Goal: Transaction & Acquisition: Purchase product/service

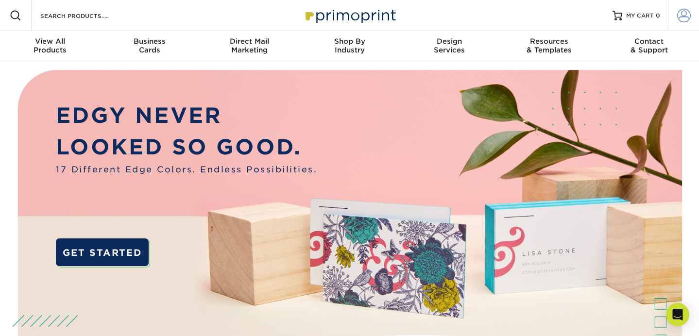
click at [685, 14] on span at bounding box center [684, 16] width 14 height 14
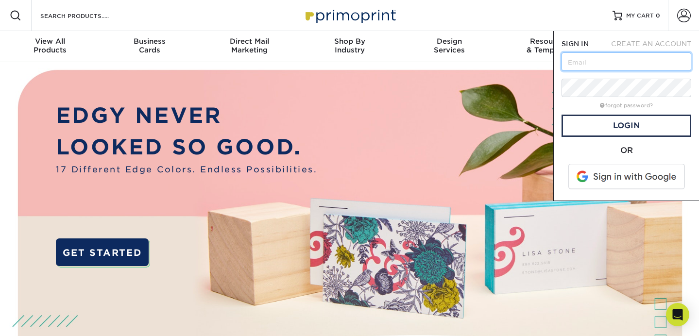
click at [596, 66] on input "text" at bounding box center [626, 61] width 130 height 18
type input "[EMAIL_ADDRESS][DOMAIN_NAME]"
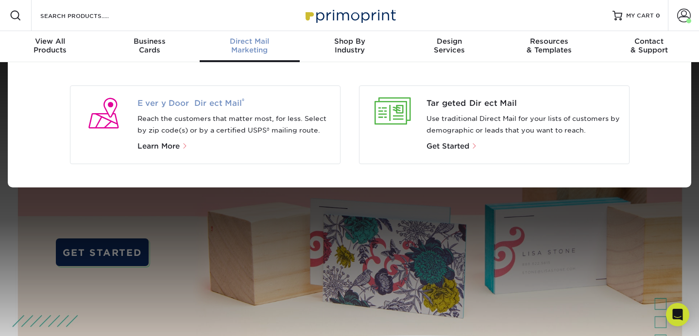
click at [170, 104] on span "Every Door Direct Mail ®" at bounding box center [234, 104] width 195 height 12
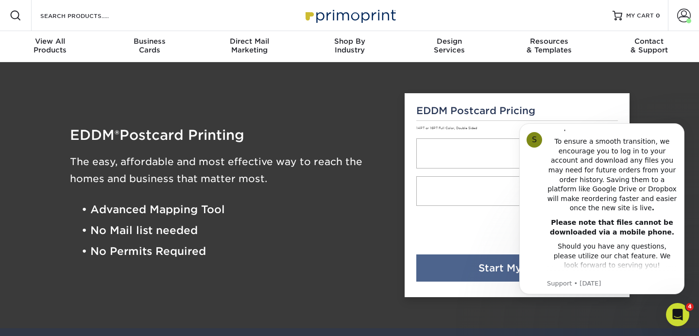
scroll to position [247, 0]
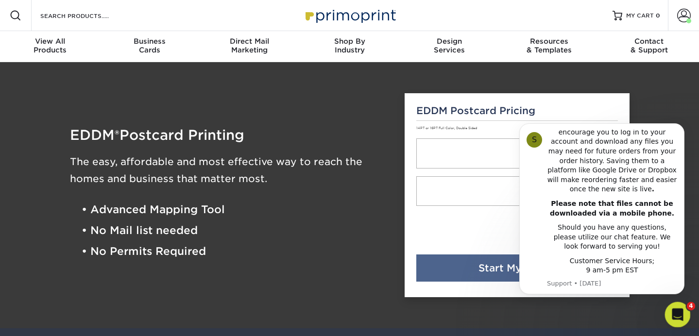
click at [672, 311] on icon "Open Intercom Messenger" at bounding box center [676, 313] width 16 height 16
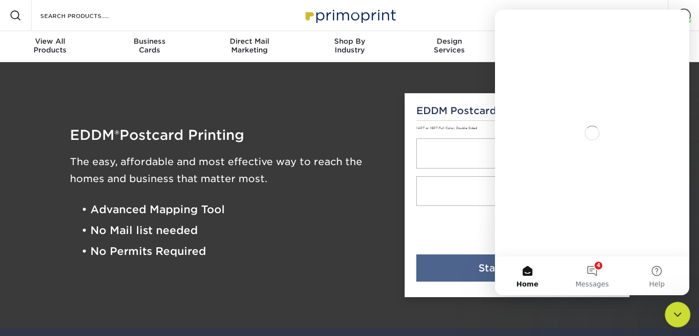
scroll to position [0, 0]
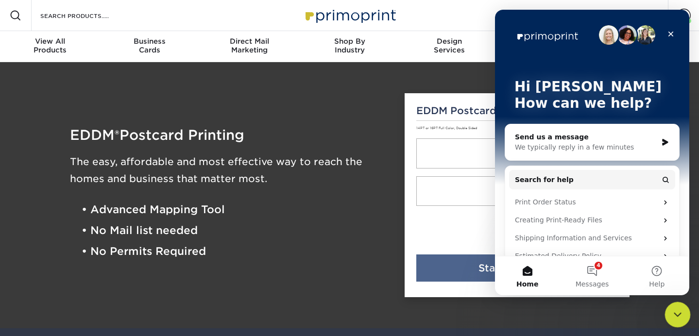
click at [672, 311] on icon "Close Intercom Messenger" at bounding box center [676, 313] width 12 height 12
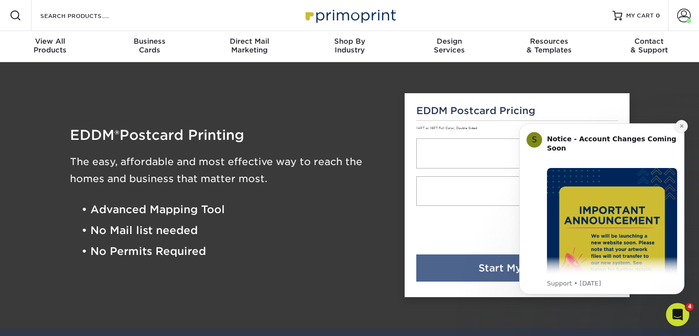
click at [680, 128] on icon "Dismiss notification" at bounding box center [681, 125] width 5 height 5
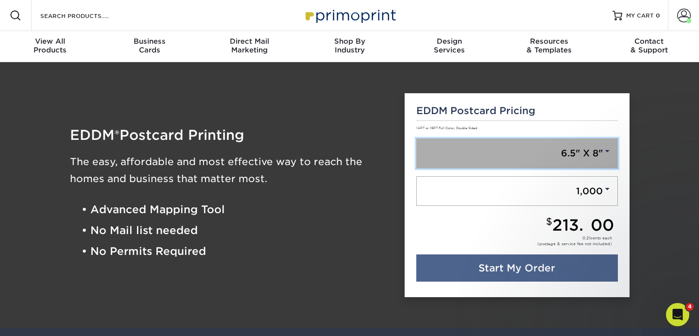
click at [492, 157] on link "6.5" X 8"" at bounding box center [516, 153] width 201 height 30
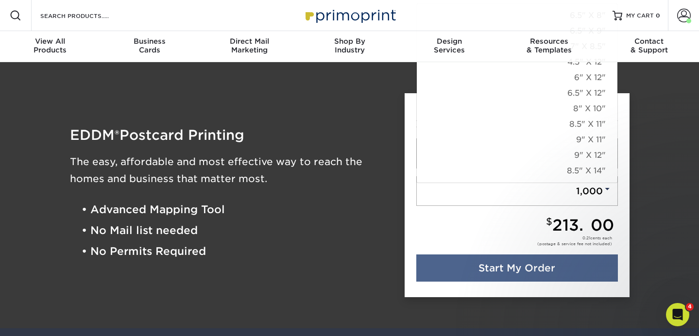
click at [325, 124] on div "EDDM ® Postcard Printing The easy, affordable and most effective way to reach t…" at bounding box center [230, 196] width 335 height 228
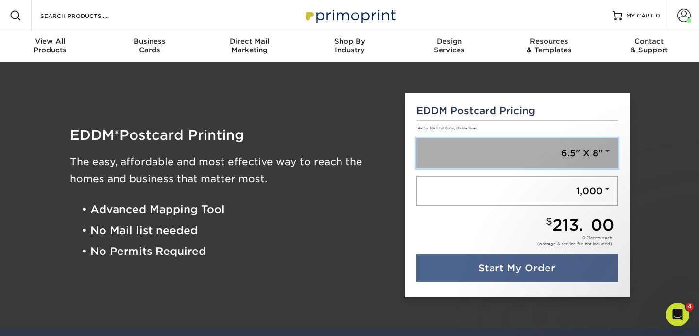
click at [475, 162] on link "6.5" X 8"" at bounding box center [516, 153] width 201 height 30
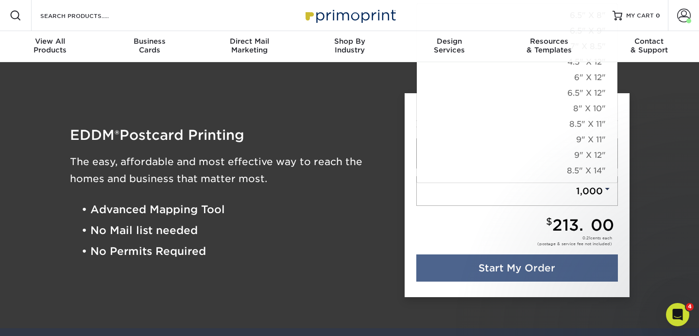
click at [562, 29] on div "Resources Menu Search Products Account [PERSON_NAME] Account Dashboard Active O…" at bounding box center [349, 15] width 699 height 31
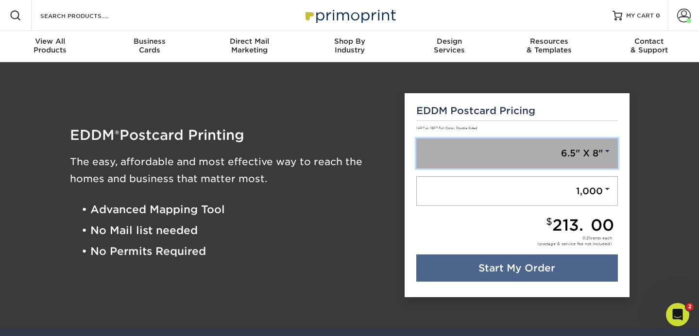
click at [533, 154] on link "6.5" X 8"" at bounding box center [516, 153] width 201 height 30
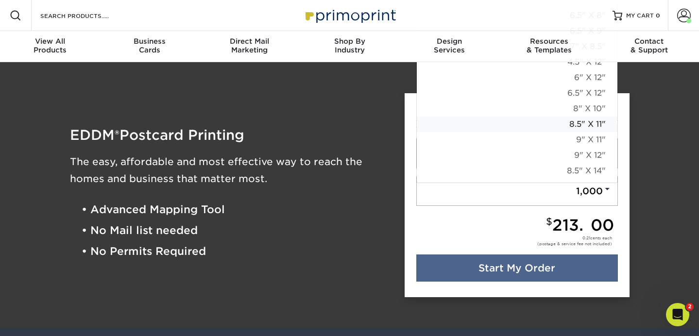
click at [513, 117] on link "8.5" X 11"" at bounding box center [516, 125] width 200 height 16
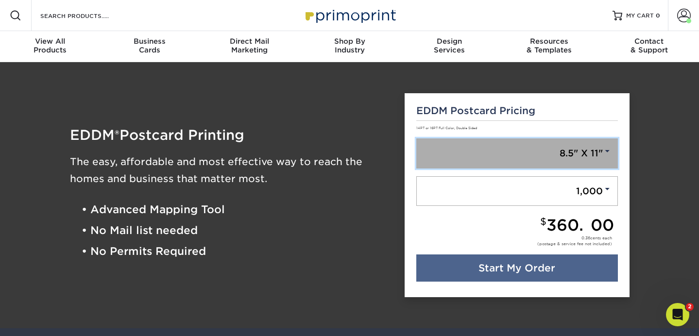
click at [515, 145] on link "8.5" X 11"" at bounding box center [516, 153] width 201 height 30
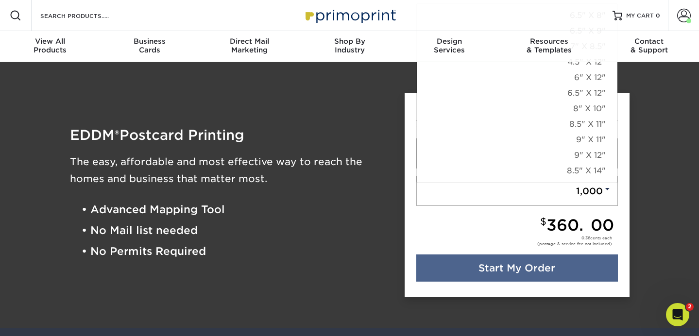
click at [589, 28] on div "Resources Menu Search Products Account Welcome, Anthony Account Dashboard Activ…" at bounding box center [349, 15] width 699 height 31
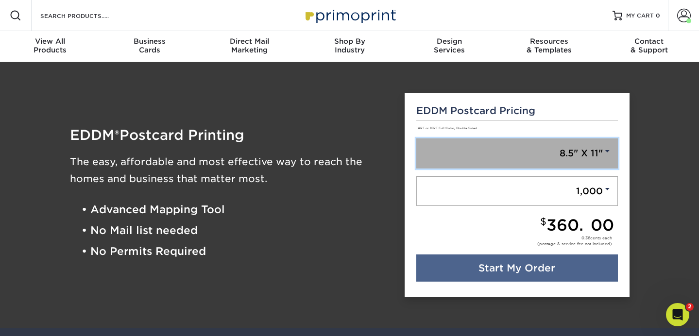
click at [572, 152] on link "8.5" X 11"" at bounding box center [516, 153] width 201 height 30
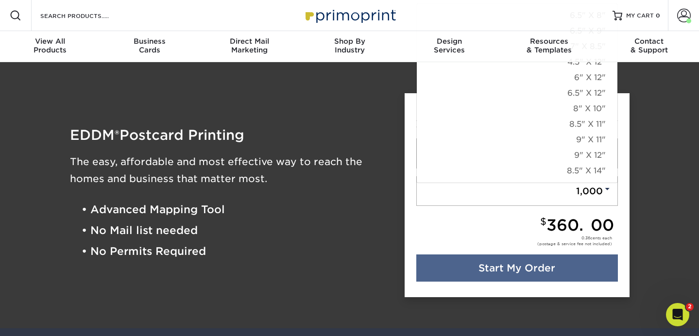
click at [449, 222] on div "$ 360.00" at bounding box center [515, 225] width 198 height 16
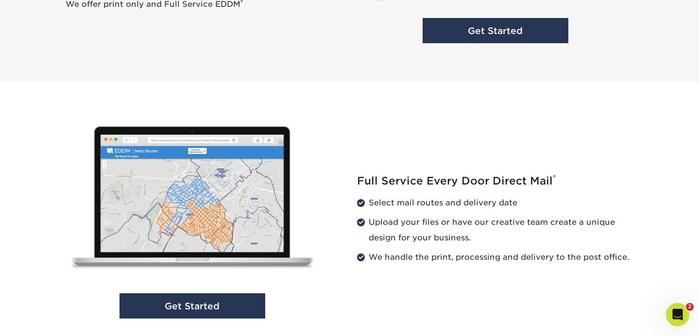
scroll to position [966, 0]
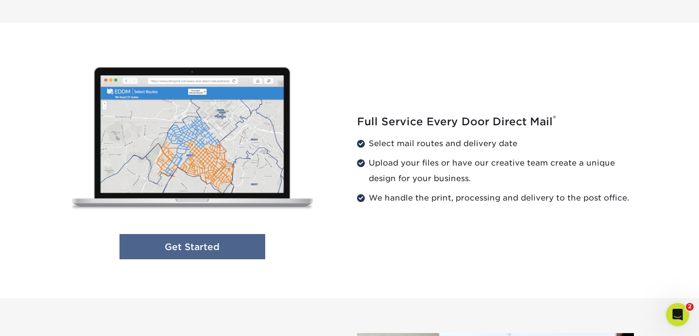
click at [189, 247] on link "Get Started" at bounding box center [192, 247] width 146 height 26
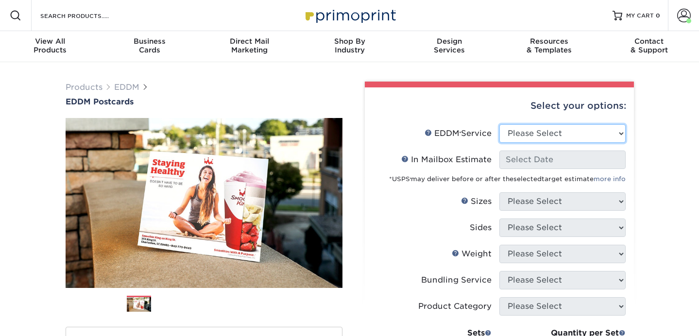
click at [518, 136] on select "Please Select Full Service Print Only" at bounding box center [562, 133] width 126 height 18
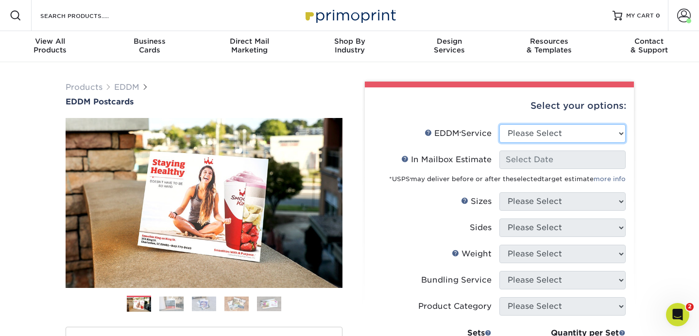
select select "full_service"
click at [499, 124] on select "Please Select Full Service Print Only" at bounding box center [562, 133] width 126 height 18
select select "-1"
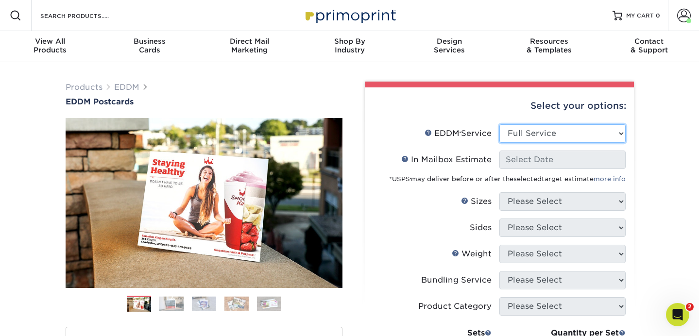
select select "-1"
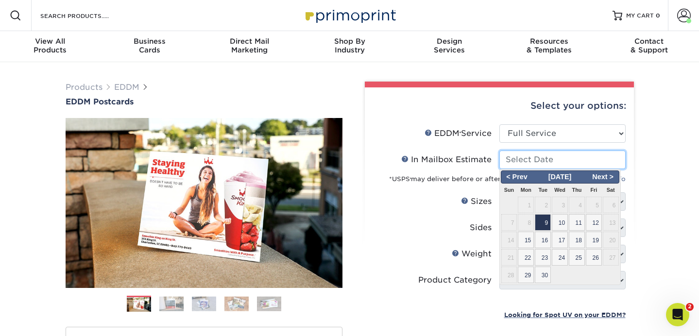
click at [517, 158] on input "In Mailbox Estimate Help In Mailbox Estimate" at bounding box center [562, 159] width 126 height 18
click at [528, 261] on span "22" at bounding box center [525, 257] width 16 height 17
type input "2025-09-22"
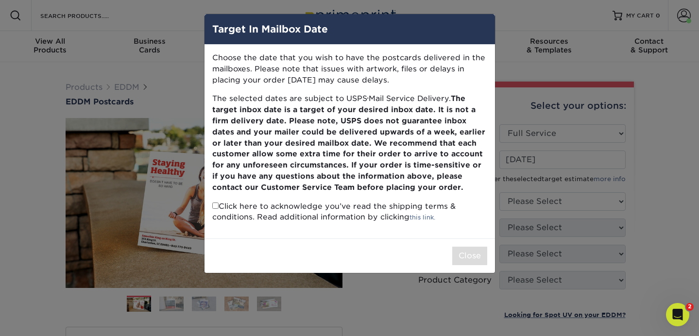
click at [216, 203] on input "checkbox" at bounding box center [215, 205] width 6 height 6
checkbox input "true"
click at [466, 254] on button "Close" at bounding box center [469, 256] width 35 height 18
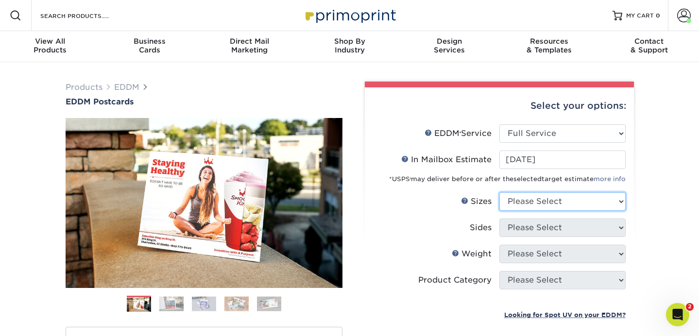
click at [568, 208] on select "Please Select 4.5" x 12" 6" x 12" 6.5" x 8" 6.5" x 9" 6.5" x 12" 7" x 8.5" 8" x…" at bounding box center [562, 201] width 126 height 18
select select "6.50x9.00"
click at [499, 192] on select "Please Select 4.5" x 12" 6" x 12" 6.5" x 8" 6.5" x 9" 6.5" x 12" 7" x 8.5" 8" x…" at bounding box center [562, 201] width 126 height 18
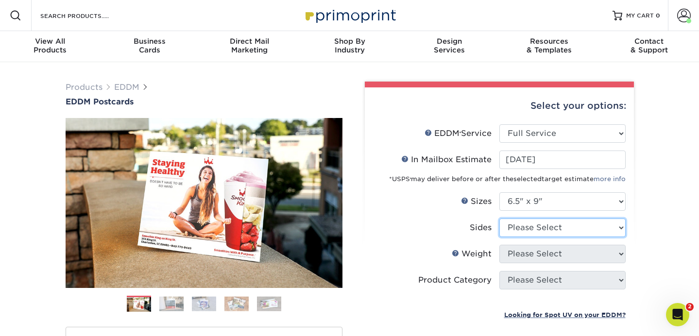
click at [533, 234] on select "Please Select Print Both Sides Print Front Only" at bounding box center [562, 227] width 126 height 18
select select "13abbda7-1d64-4f25-8bb2-c179b224825d"
click at [499, 218] on select "Please Select Print Both Sides Print Front Only" at bounding box center [562, 227] width 126 height 18
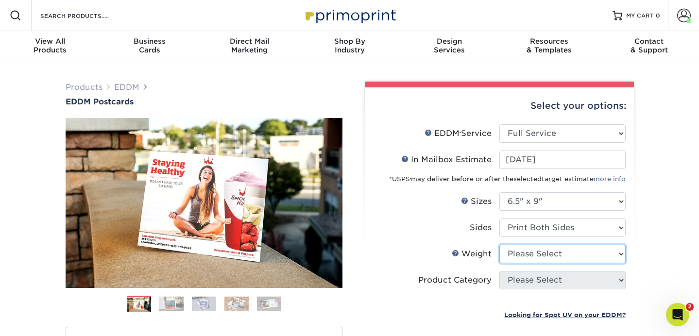
click at [524, 255] on select "Please Select 16PT 14PT" at bounding box center [562, 254] width 126 height 18
select select "14PT"
click at [499, 245] on select "Please Select 16PT 14PT" at bounding box center [562, 254] width 126 height 18
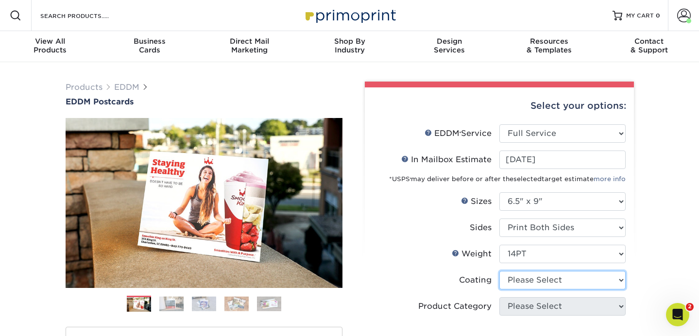
click at [519, 281] on select at bounding box center [562, 280] width 126 height 18
select select "1e8116af-acfc-44b1-83dc-8181aa338834"
click at [499, 271] on select at bounding box center [562, 280] width 126 height 18
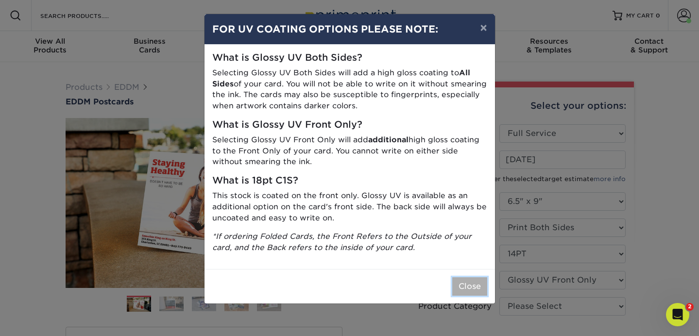
click at [472, 284] on button "Close" at bounding box center [469, 286] width 35 height 18
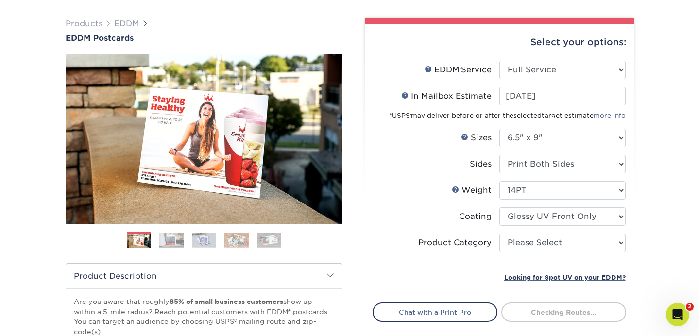
scroll to position [70, 0]
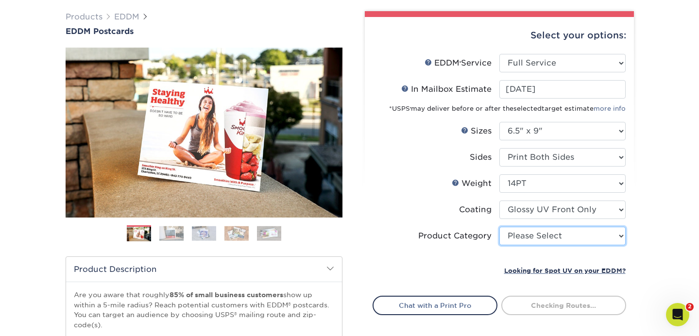
click at [517, 240] on select "Please Select Postcards" at bounding box center [562, 236] width 126 height 18
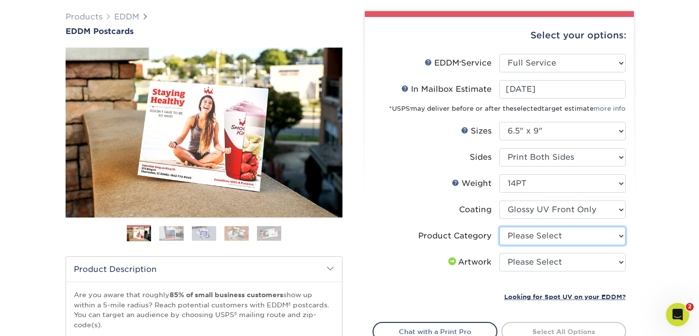
select select "9b7272e0-d6c8-4c3c-8e97-d3a1bcdab858"
click at [499, 227] on select "Please Select Postcards" at bounding box center [562, 236] width 126 height 18
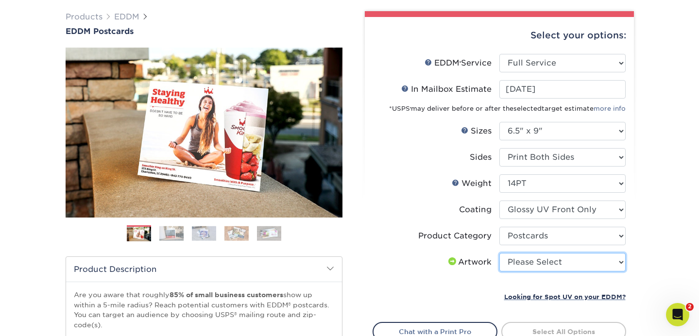
click at [520, 259] on select "Please Select I will upload files I need a design - $150" at bounding box center [562, 262] width 126 height 18
select select "upload"
click at [499, 253] on select "Please Select I will upload files I need a design - $150" at bounding box center [562, 262] width 126 height 18
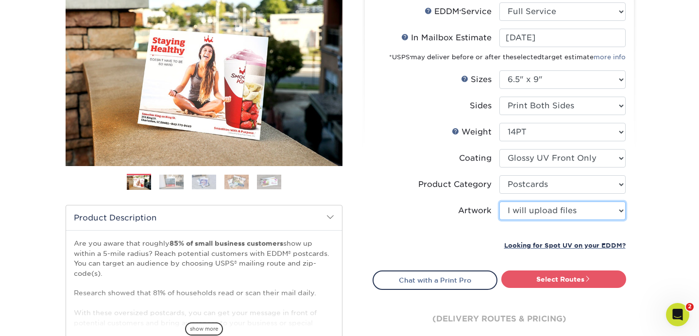
scroll to position [129, 0]
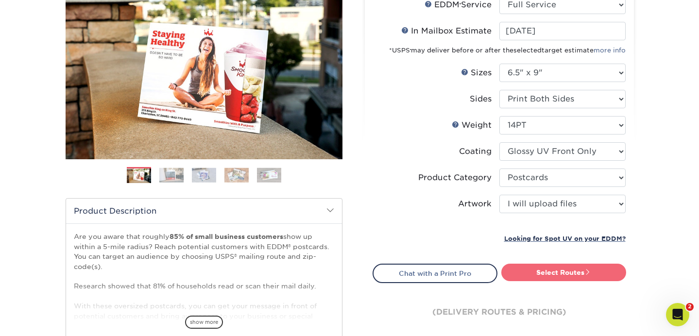
click at [542, 272] on link "Select Routes" at bounding box center [563, 272] width 125 height 17
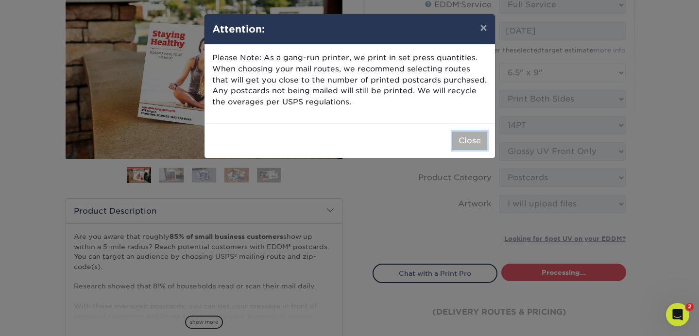
click at [464, 143] on button "Close" at bounding box center [469, 141] width 35 height 18
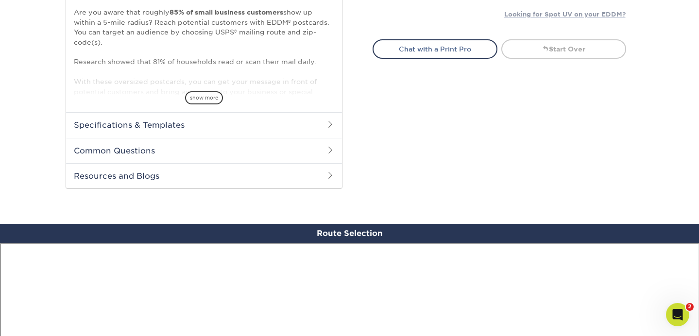
scroll to position [294, 0]
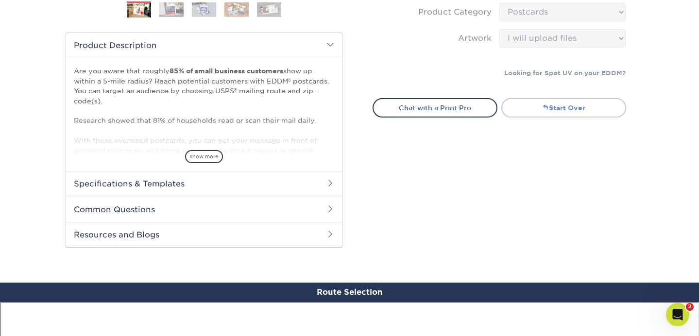
click at [565, 107] on link "Start Over" at bounding box center [563, 107] width 125 height 19
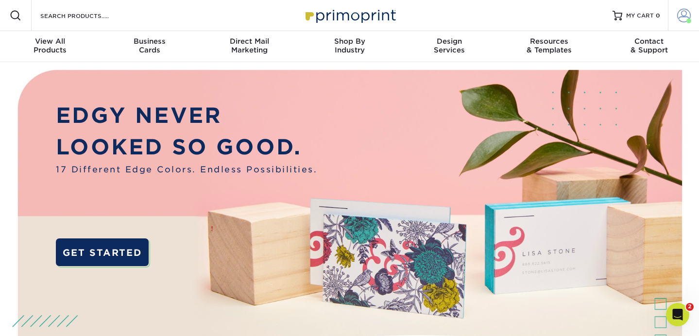
click at [685, 12] on span at bounding box center [684, 16] width 14 height 14
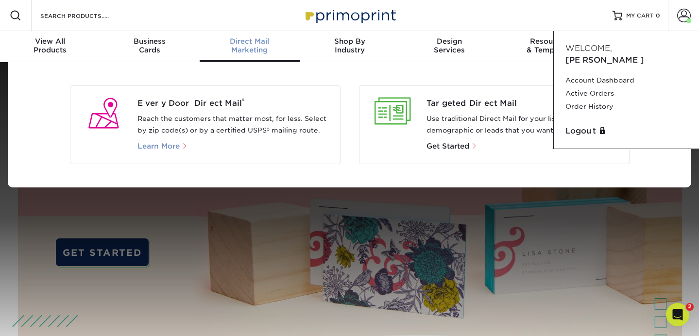
click at [163, 143] on span "Learn More" at bounding box center [158, 146] width 42 height 9
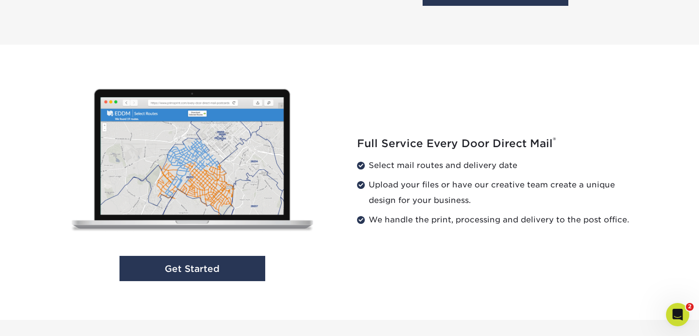
scroll to position [960, 0]
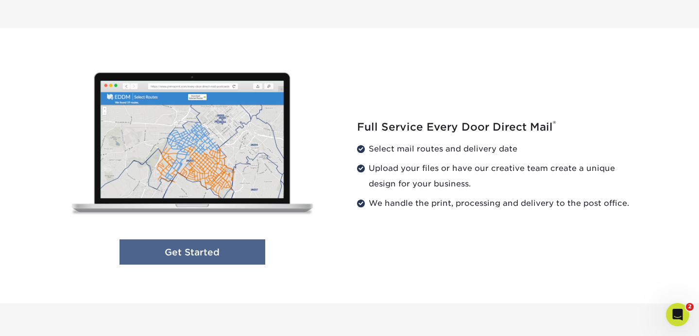
click at [238, 251] on link "Get Started" at bounding box center [192, 252] width 146 height 26
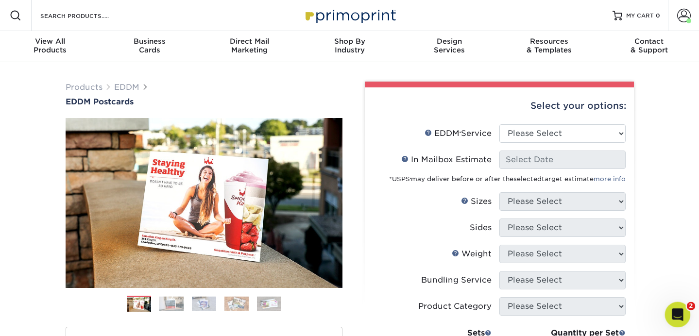
click at [672, 311] on icon "Open Intercom Messenger" at bounding box center [676, 313] width 16 height 16
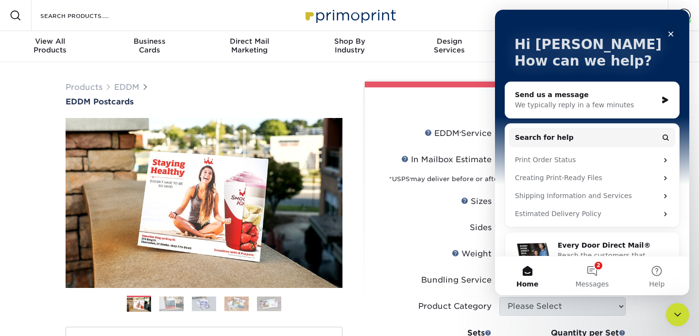
scroll to position [69, 0]
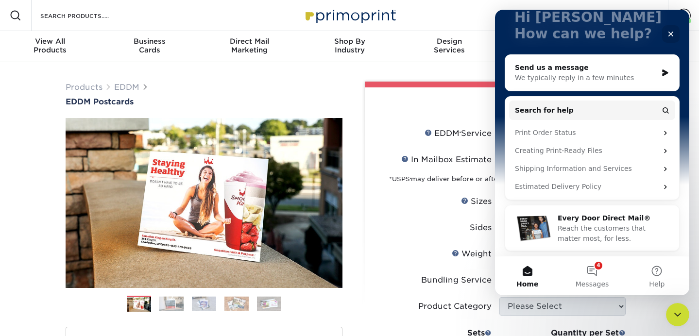
click at [358, 117] on div "Select your options: EDDM Service Help EDDM ® Service Please Select Full Servic…" at bounding box center [495, 317] width 277 height 471
click at [670, 34] on icon "Close" at bounding box center [670, 34] width 5 height 5
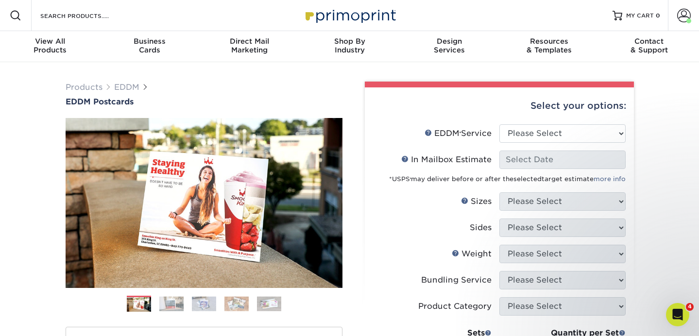
scroll to position [0, 0]
click at [532, 127] on select "Please Select Full Service Print Only" at bounding box center [562, 133] width 126 height 18
select select "full_service"
click at [499, 124] on select "Please Select Full Service Print Only" at bounding box center [562, 133] width 126 height 18
select select "-1"
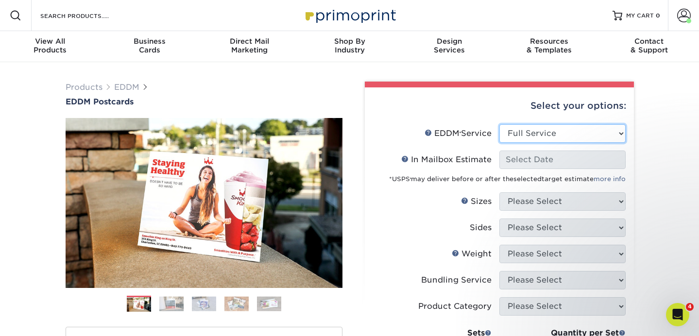
select select "-1"
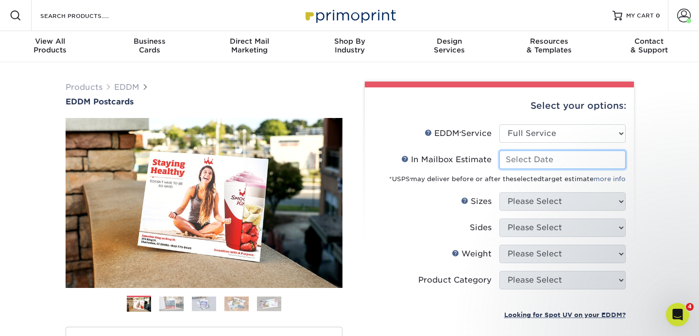
click at [522, 163] on input "In Mailbox Estimate Help In Mailbox Estimate" at bounding box center [562, 159] width 126 height 18
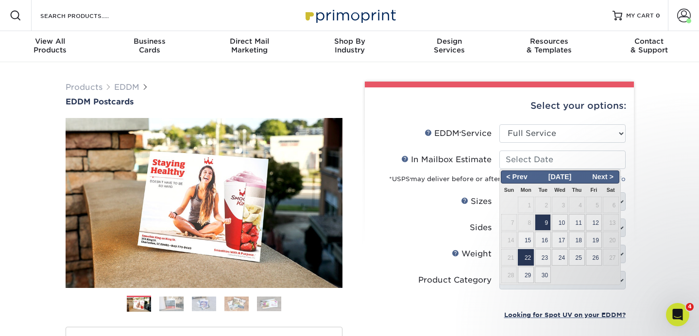
click at [527, 255] on span "22" at bounding box center [525, 257] width 16 height 17
type input "2025-09-22"
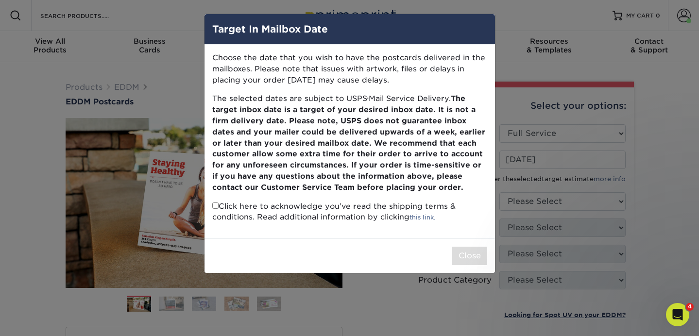
click at [242, 214] on p "Click here to acknowledge you’ve read the shipping terms & conditions. Read add…" at bounding box center [349, 212] width 275 height 22
click at [213, 209] on p "Click here to acknowledge you’ve read the shipping terms & conditions. Read add…" at bounding box center [349, 212] width 275 height 22
click at [216, 206] on input "checkbox" at bounding box center [215, 205] width 6 height 6
checkbox input "true"
click at [453, 249] on button "Close" at bounding box center [469, 256] width 35 height 18
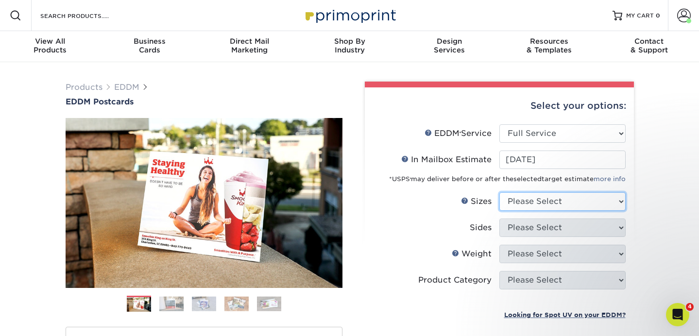
click at [533, 210] on select "Please Select 4.5" x 12" 6" x 12" 6.5" x 8" 6.5" x 9" 6.5" x 12" 7" x 8.5" 8" x…" at bounding box center [562, 201] width 126 height 18
select select "6.50x9.00"
click at [499, 192] on select "Please Select 4.5" x 12" 6" x 12" 6.5" x 8" 6.5" x 9" 6.5" x 12" 7" x 8.5" 8" x…" at bounding box center [562, 201] width 126 height 18
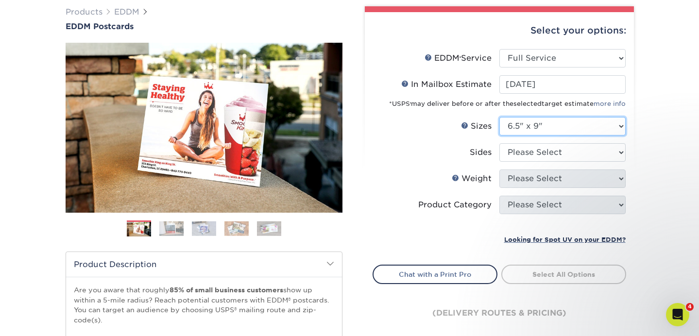
scroll to position [79, 0]
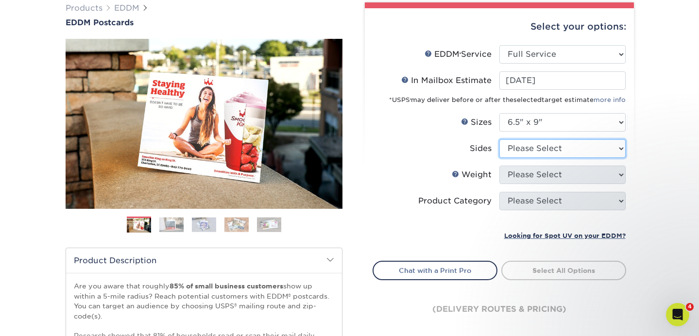
click at [518, 157] on select "Please Select Print Both Sides Print Front Only" at bounding box center [562, 148] width 126 height 18
select select "13abbda7-1d64-4f25-8bb2-c179b224825d"
click at [499, 139] on select "Please Select Print Both Sides Print Front Only" at bounding box center [562, 148] width 126 height 18
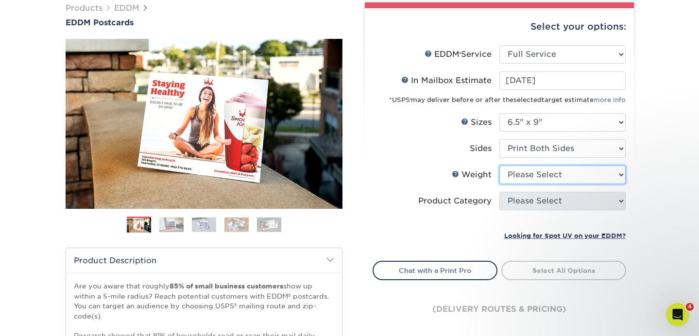
click at [516, 171] on select "Please Select 16PT 14PT" at bounding box center [562, 175] width 126 height 18
select select "14PT"
click at [499, 166] on select "Please Select 16PT 14PT" at bounding box center [562, 175] width 126 height 18
click at [0, 0] on select at bounding box center [0, 0] width 0 height 0
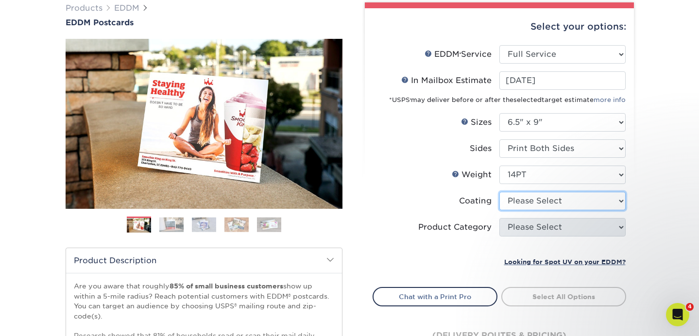
select select "1e8116af-acfc-44b1-83dc-8181aa338834"
click at [499, 192] on select at bounding box center [562, 201] width 126 height 18
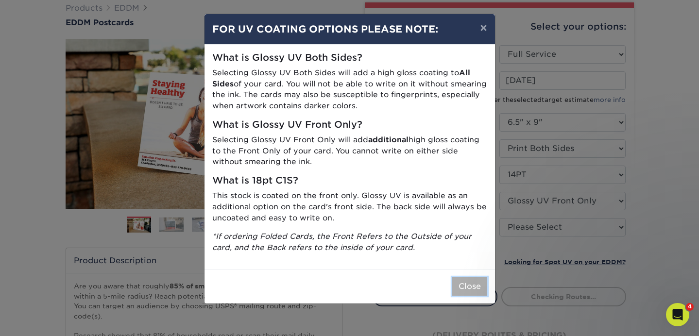
click at [475, 288] on button "Close" at bounding box center [469, 286] width 35 height 18
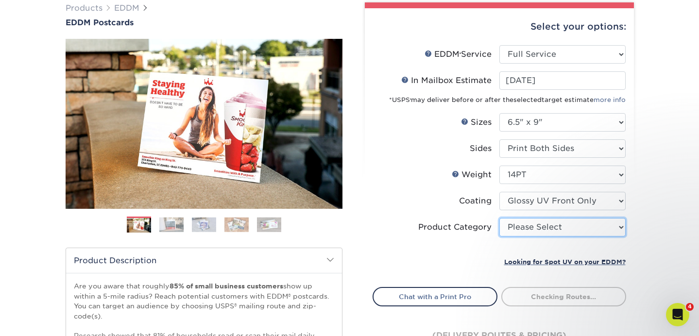
click at [513, 225] on select "Please Select Postcards" at bounding box center [562, 227] width 126 height 18
select select "9b7272e0-d6c8-4c3c-8e97-d3a1bcdab858"
click at [499, 218] on select "Please Select Postcards" at bounding box center [562, 227] width 126 height 18
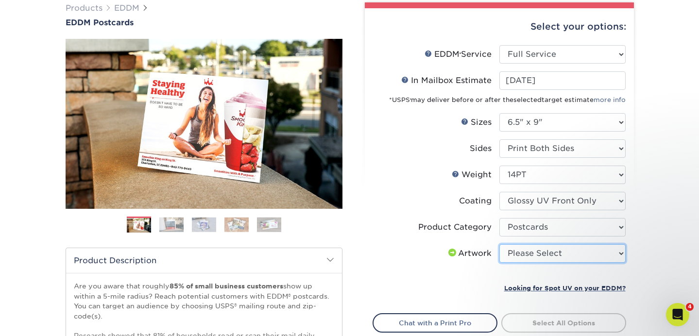
click at [514, 255] on select "Please Select I will upload files I need a design - $150" at bounding box center [562, 253] width 126 height 18
select select "upload"
click at [499, 244] on select "Please Select I will upload files I need a design - $150" at bounding box center [562, 253] width 126 height 18
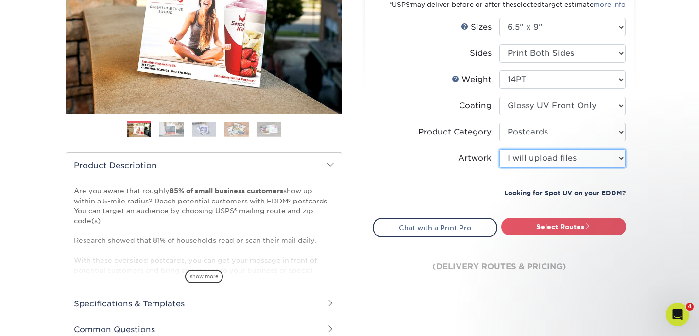
scroll to position [199, 0]
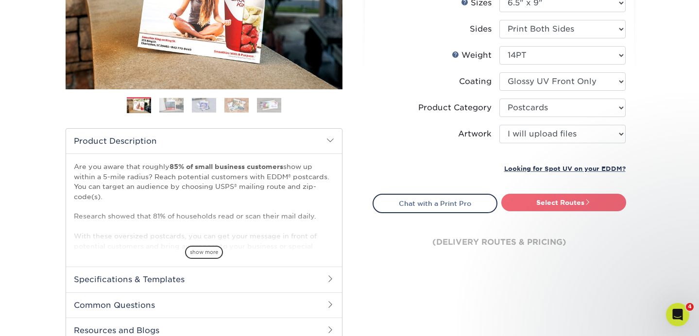
click at [548, 201] on link "Select Routes" at bounding box center [563, 202] width 125 height 17
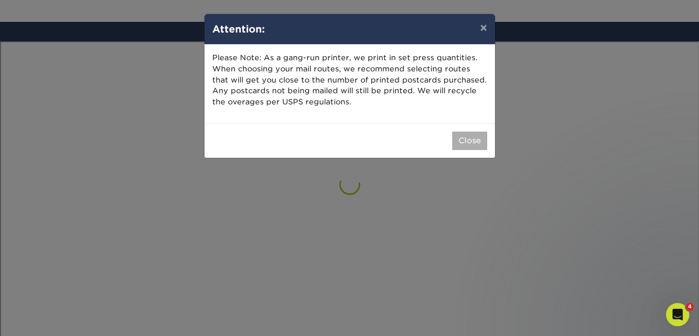
scroll to position [566, 0]
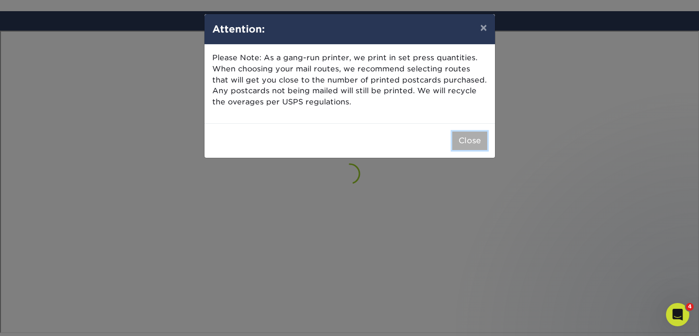
click at [466, 143] on button "Close" at bounding box center [469, 141] width 35 height 18
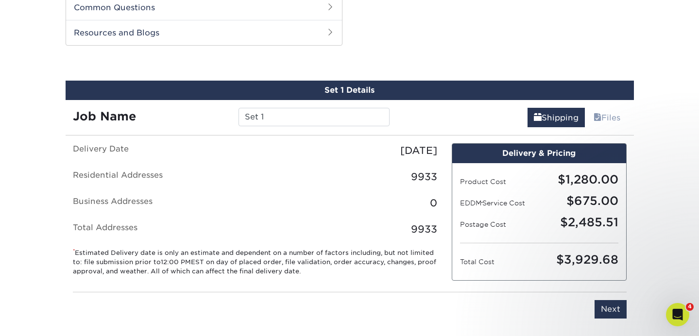
scroll to position [494, 0]
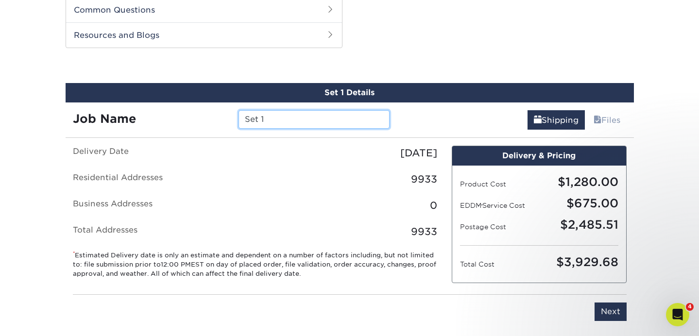
click at [298, 119] on input "Set 1" at bounding box center [313, 119] width 151 height 18
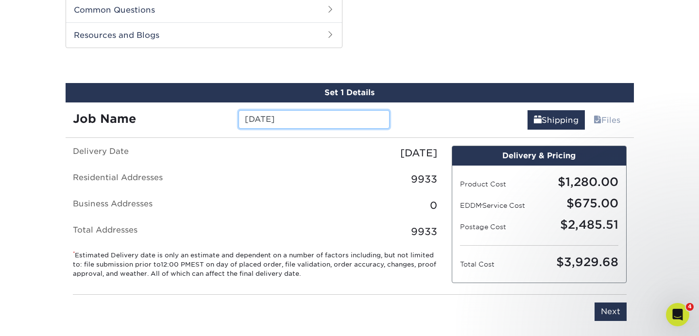
type input "[DATE]"
click at [431, 121] on div "Shipping Files" at bounding box center [515, 115] width 237 height 27
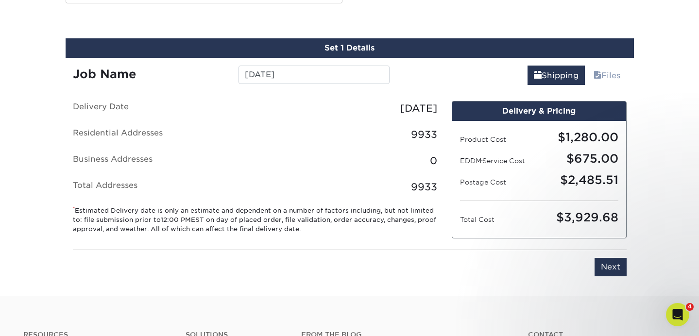
scroll to position [548, 0]
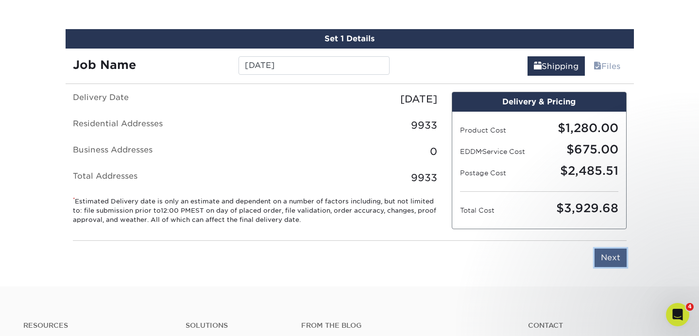
click at [608, 254] on input "Next" at bounding box center [610, 258] width 32 height 18
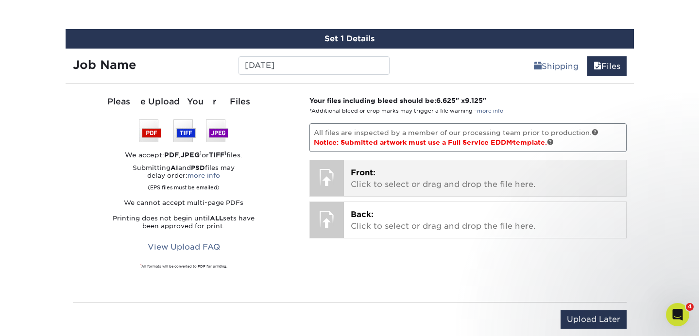
click at [383, 181] on p "Front: Click to select or drag and drop the file here." at bounding box center [484, 178] width 268 height 23
click at [367, 180] on p "Front: Click to select or drag and drop the file here." at bounding box center [484, 178] width 268 height 23
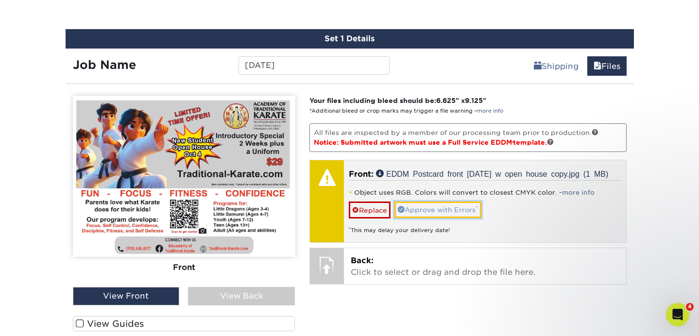
click at [425, 218] on link "Approve with Errors *" at bounding box center [437, 209] width 87 height 17
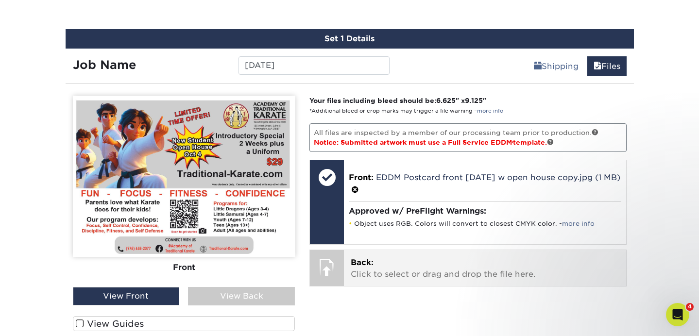
click at [343, 266] on div at bounding box center [327, 267] width 34 height 34
click at [341, 264] on div at bounding box center [327, 267] width 34 height 34
click at [379, 264] on p "Back: Click to select or drag and drop the file here." at bounding box center [484, 268] width 268 height 23
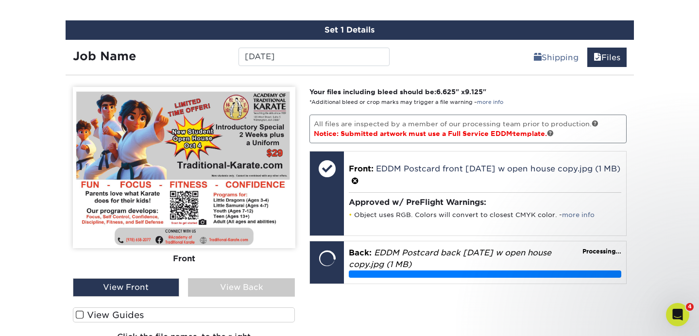
scroll to position [563, 0]
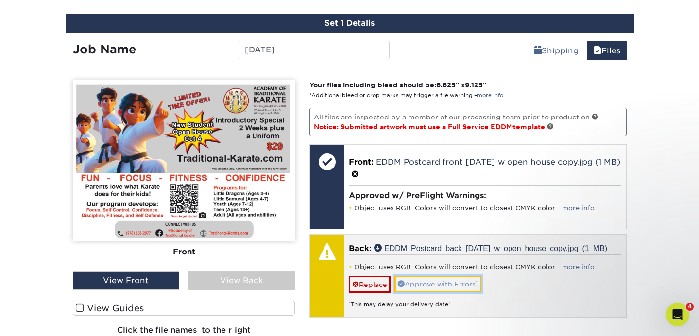
click at [447, 281] on link "Approve with Errors *" at bounding box center [437, 284] width 87 height 17
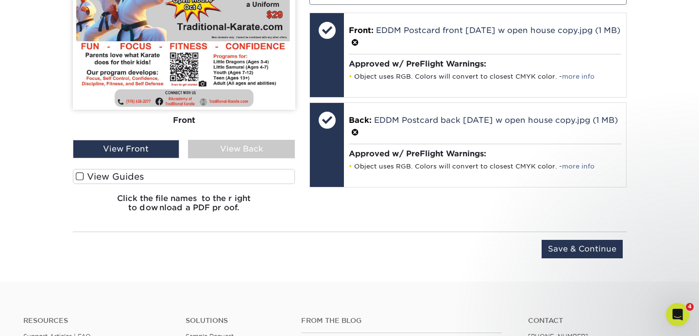
scroll to position [696, 0]
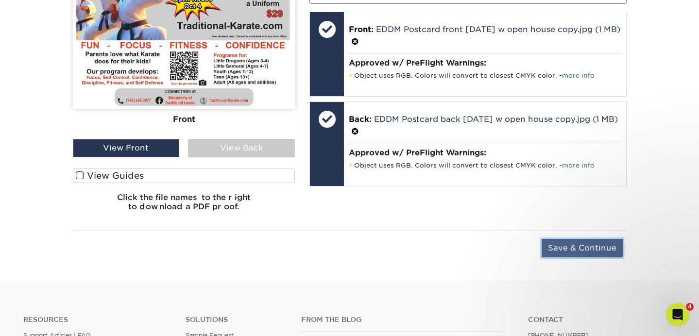
click at [575, 242] on input "Save & Continue" at bounding box center [581, 248] width 81 height 18
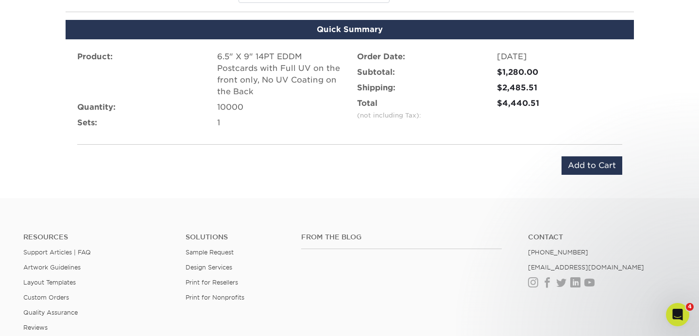
scroll to position [587, 0]
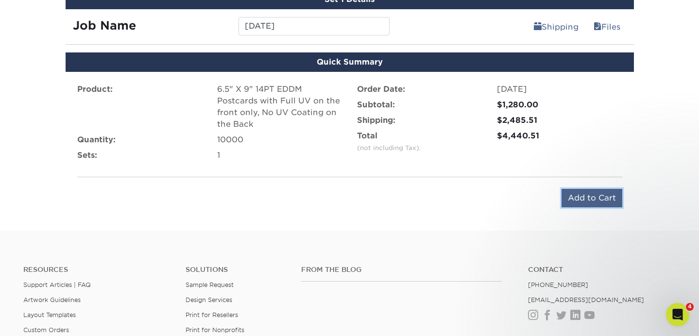
click at [575, 199] on input "Add to Cart" at bounding box center [591, 198] width 61 height 18
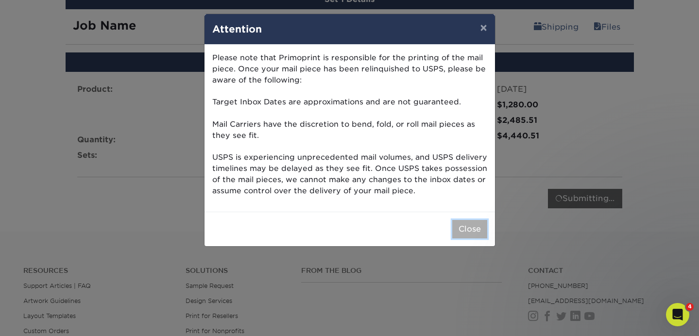
click at [462, 228] on button "Close" at bounding box center [469, 229] width 35 height 18
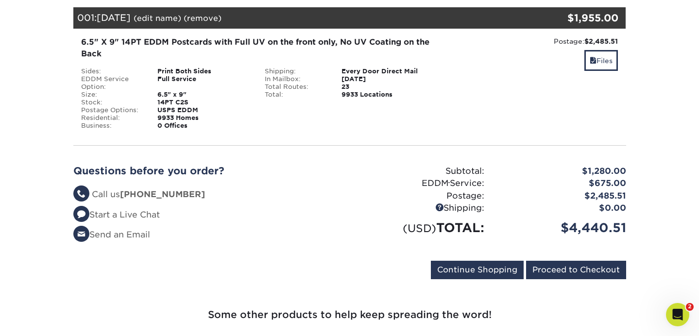
scroll to position [153, 0]
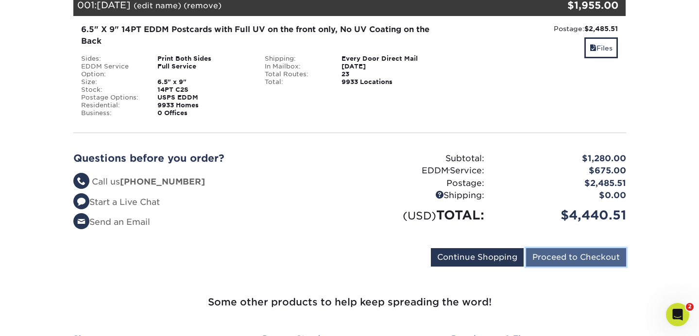
click at [562, 256] on input "Proceed to Checkout" at bounding box center [576, 257] width 100 height 18
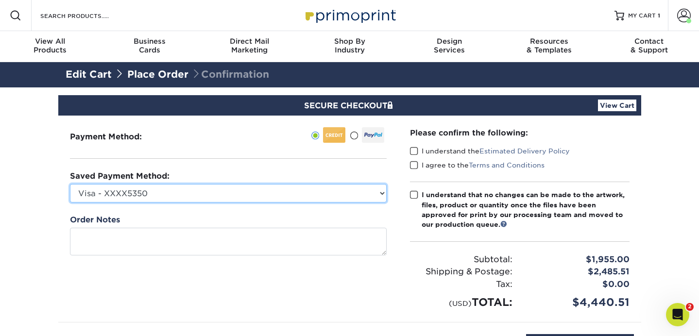
click at [143, 191] on select "Visa - XXXX5350 MasterCard - XXXX3471 MasterCard - XXXX0843 Visa - XXXX3404 Mas…" at bounding box center [228, 193] width 316 height 18
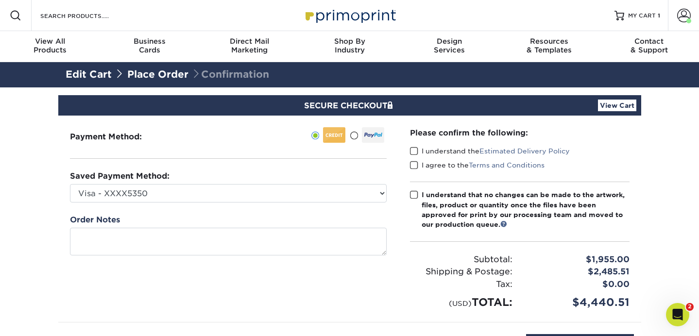
click at [415, 150] on span at bounding box center [414, 151] width 8 height 9
click at [0, 0] on input "I understand the Estimated Delivery Policy" at bounding box center [0, 0] width 0 height 0
click at [413, 165] on span at bounding box center [414, 165] width 8 height 9
click at [0, 0] on input "I agree to the Terms and Conditions" at bounding box center [0, 0] width 0 height 0
click at [414, 192] on span at bounding box center [414, 194] width 8 height 9
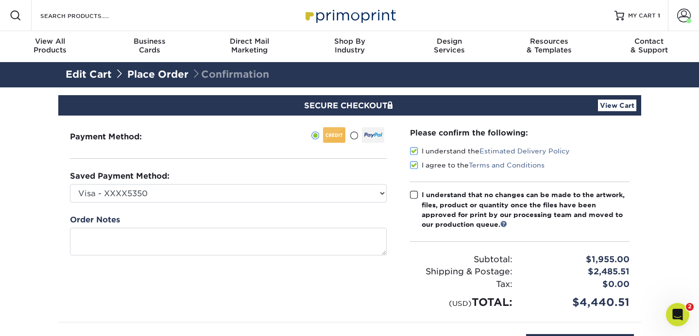
click at [0, 0] on input "I understand that no changes can be made to the artwork, files, product or quan…" at bounding box center [0, 0] width 0 height 0
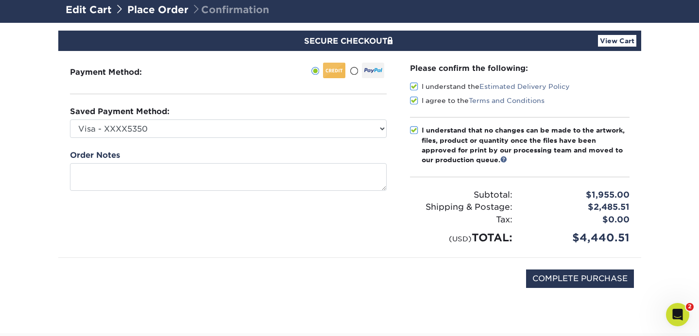
scroll to position [107, 0]
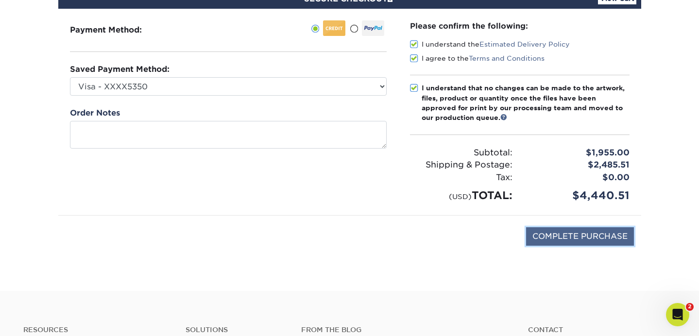
click at [574, 234] on input "COMPLETE PURCHASE" at bounding box center [580, 236] width 108 height 18
type input "PROCESSING, PLEASE WAIT..."
